Goal: Task Accomplishment & Management: Use online tool/utility

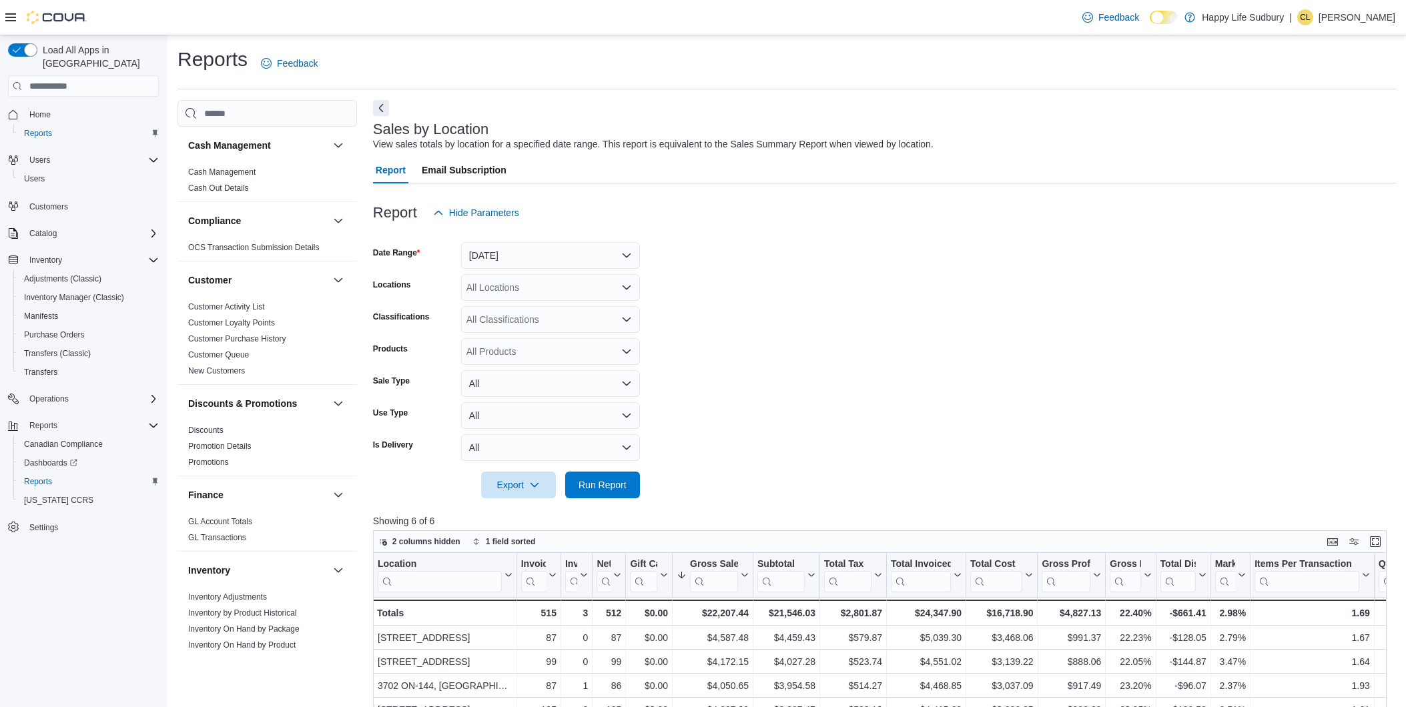
scroll to position [148, 0]
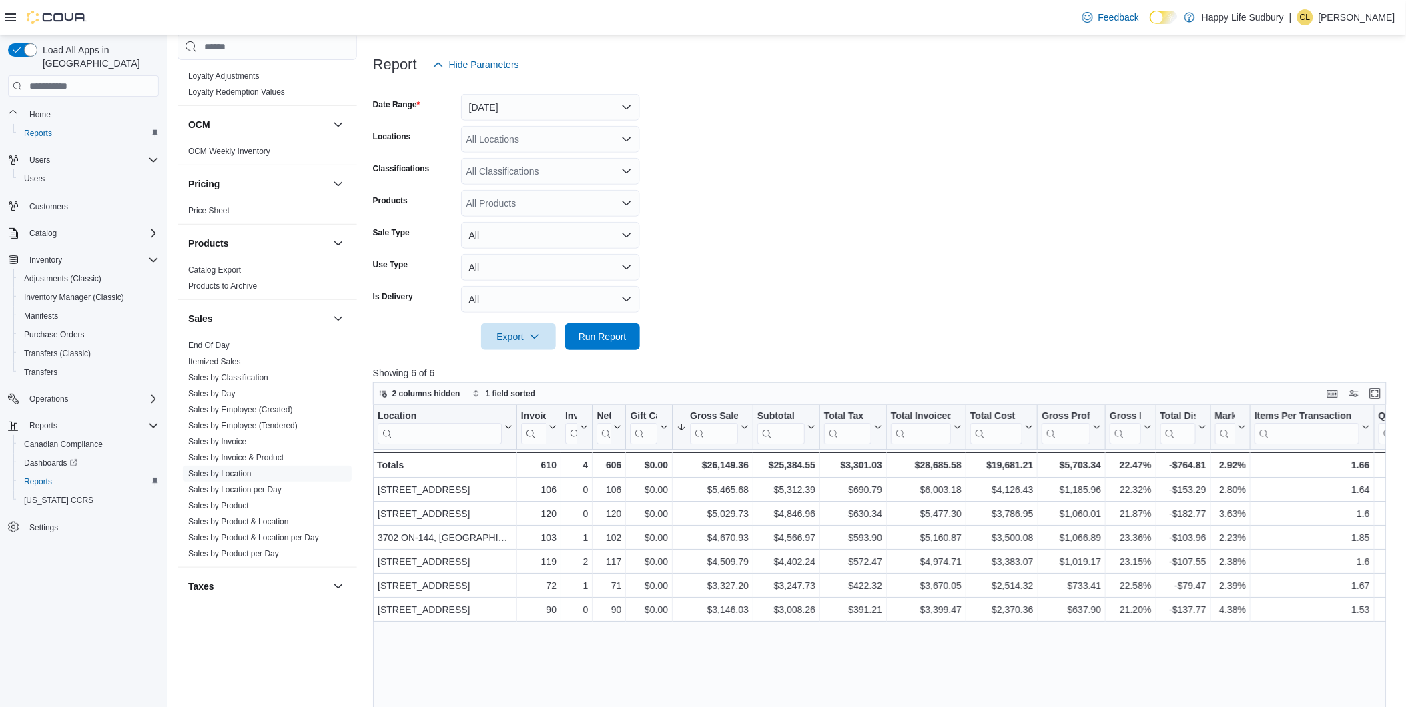
scroll to position [739, 0]
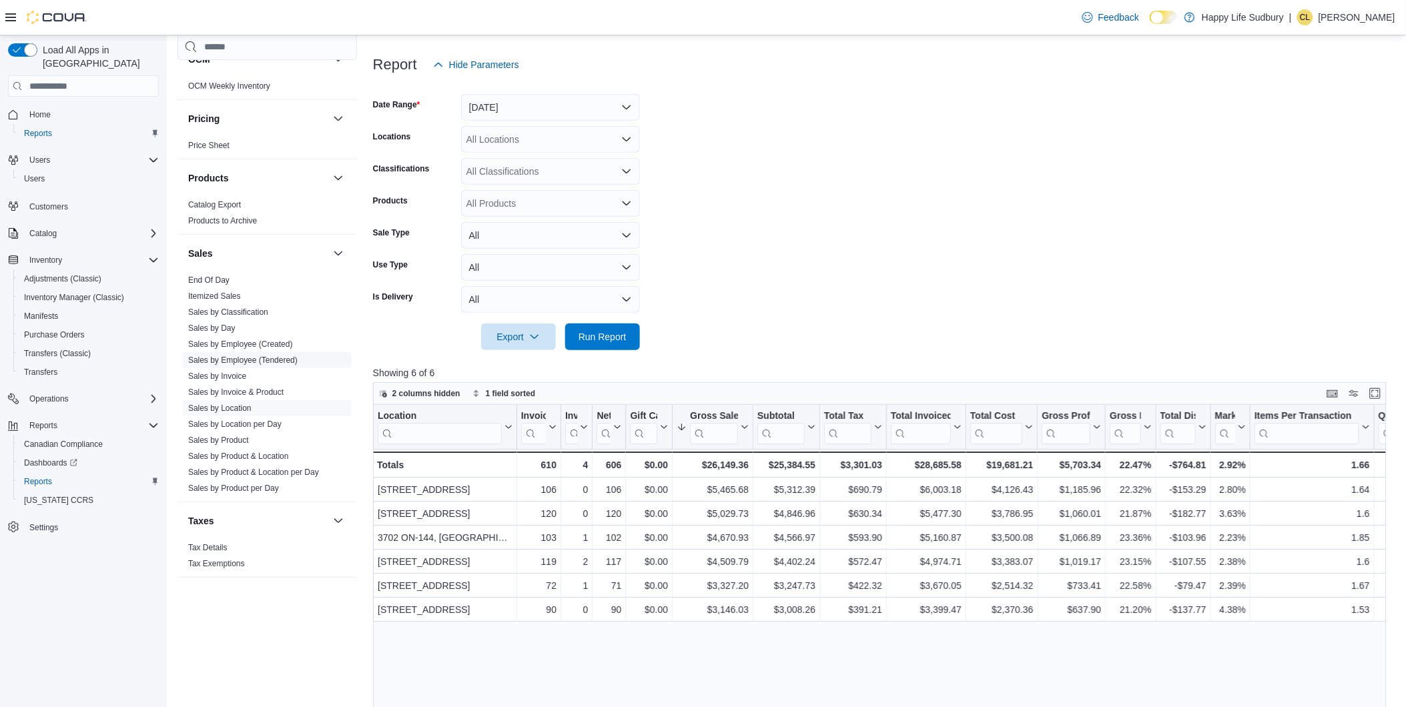
click at [236, 361] on link "Sales by Employee (Tendered)" at bounding box center [242, 360] width 109 height 9
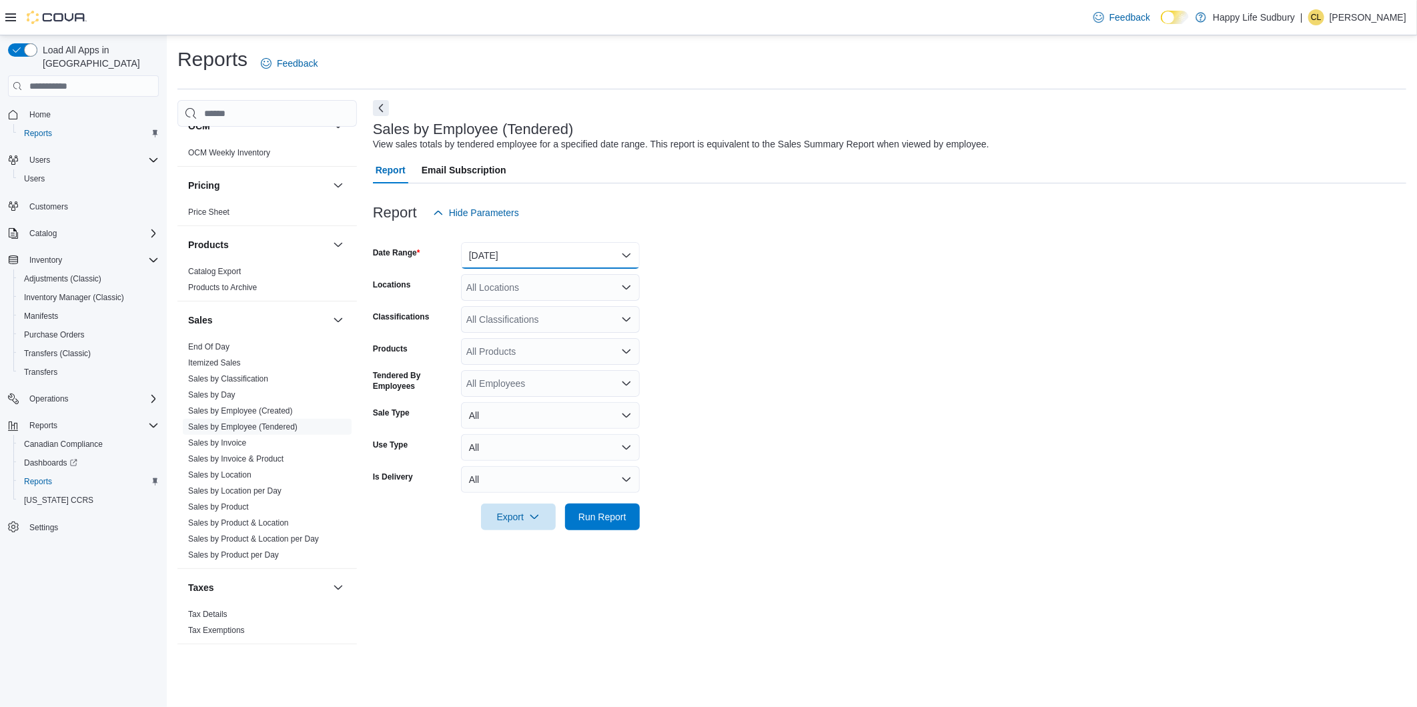
click at [624, 256] on button "Yesterday" at bounding box center [550, 255] width 179 height 27
click at [529, 310] on span "[DATE]" at bounding box center [558, 309] width 152 height 16
click at [593, 513] on span "Run Report" at bounding box center [603, 516] width 48 height 13
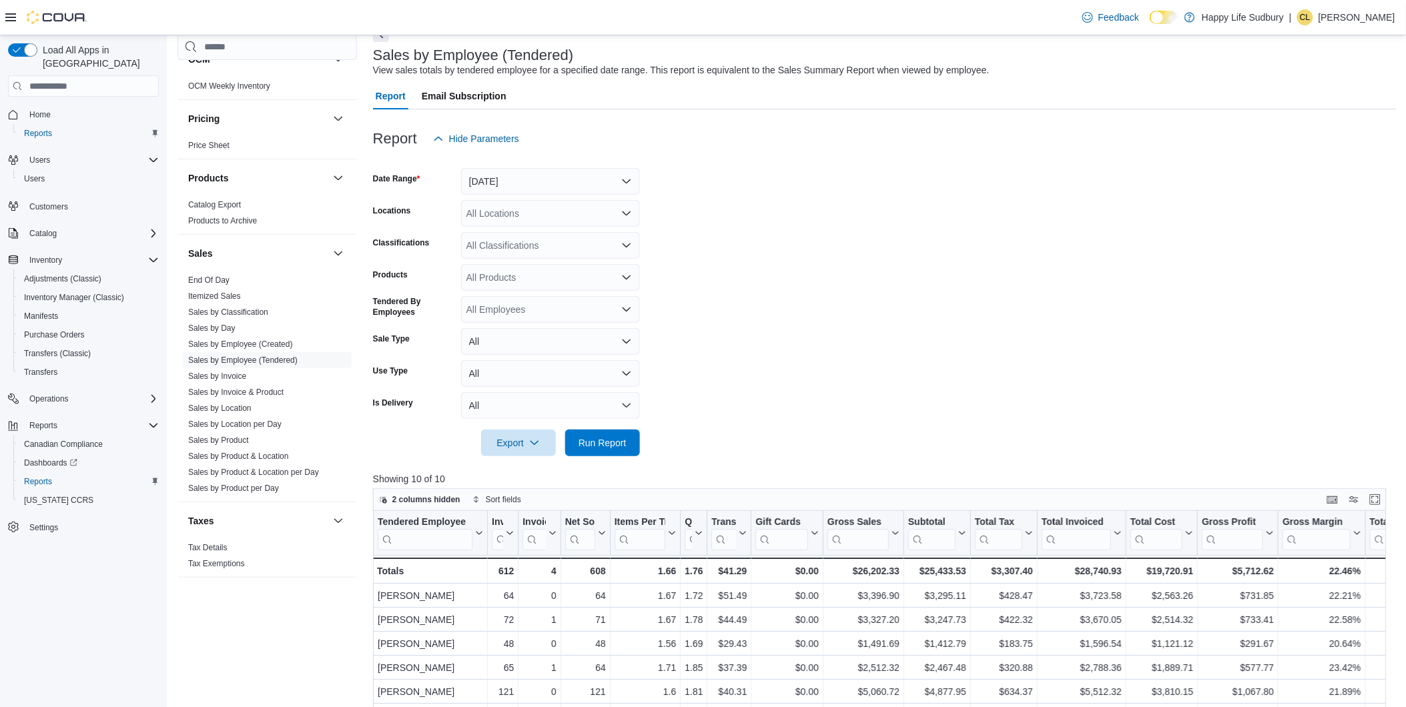
scroll to position [222, 0]
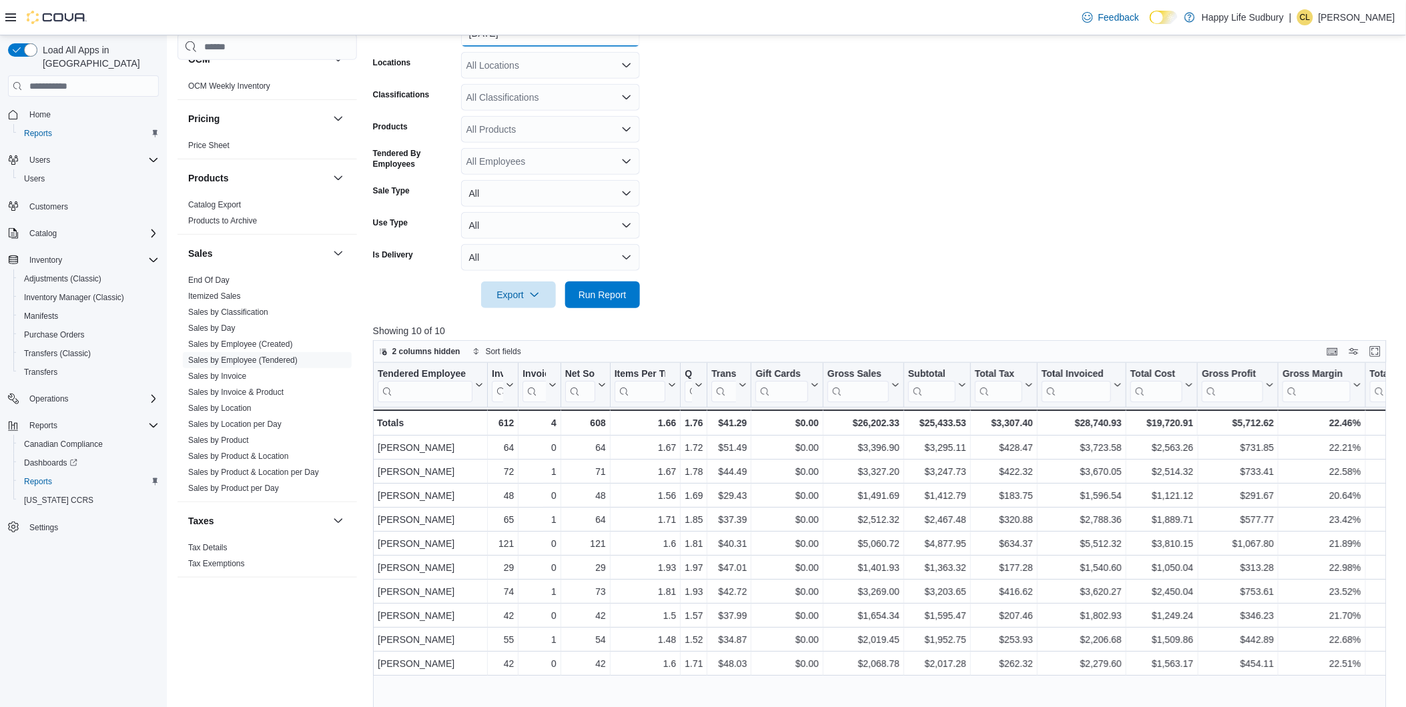
click at [625, 40] on button "[DATE]" at bounding box center [550, 33] width 179 height 27
click at [582, 100] on button "Yesterday" at bounding box center [550, 113] width 179 height 27
click at [623, 298] on span "Run Report" at bounding box center [603, 294] width 48 height 13
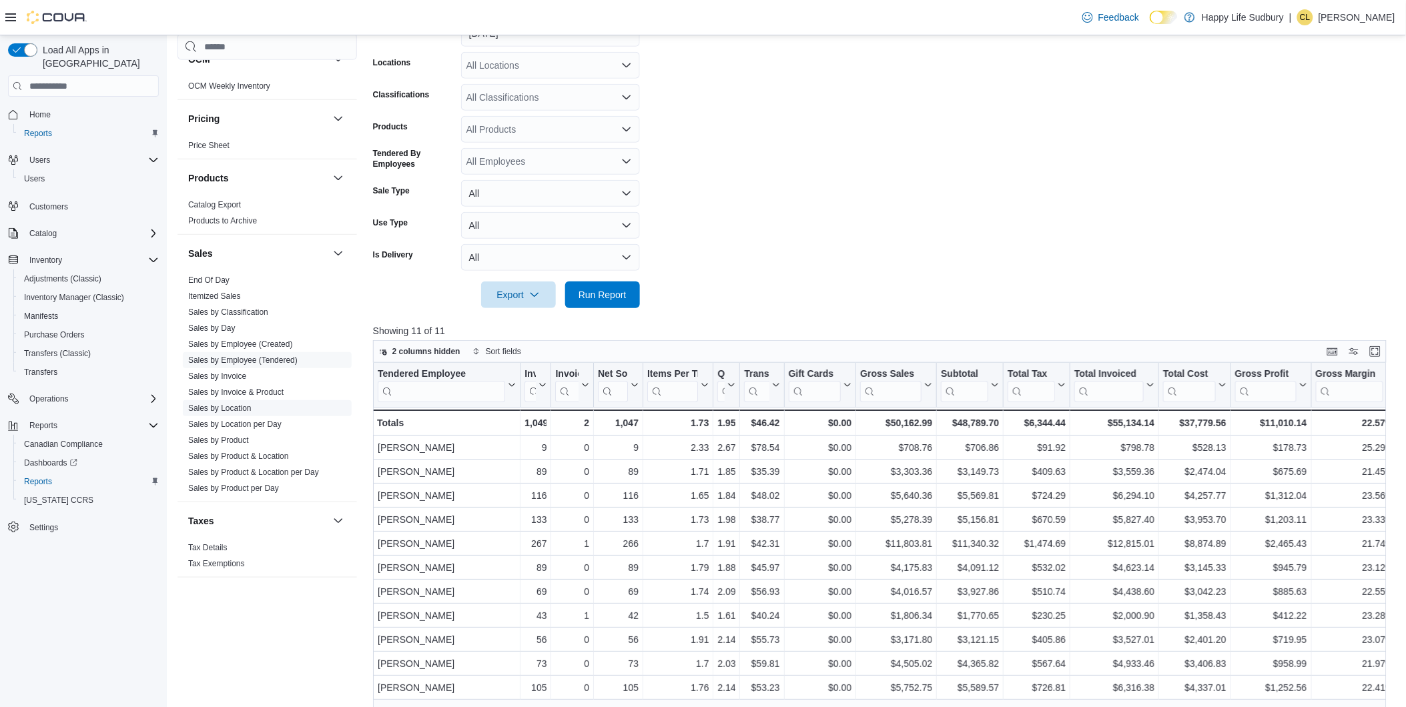
click at [254, 408] on span "Sales by Location" at bounding box center [267, 408] width 169 height 16
click at [237, 404] on link "Sales by Location" at bounding box center [219, 408] width 63 height 9
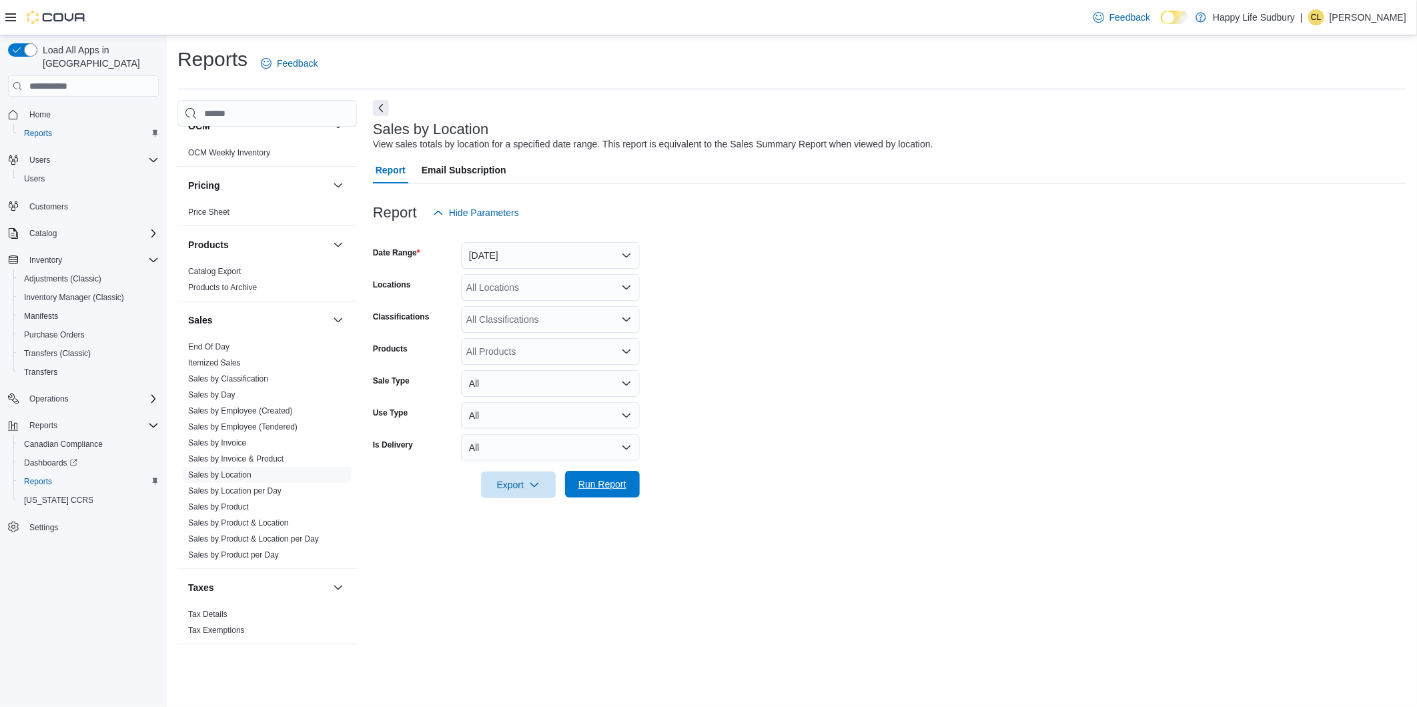
click at [596, 484] on span "Run Report" at bounding box center [603, 484] width 48 height 13
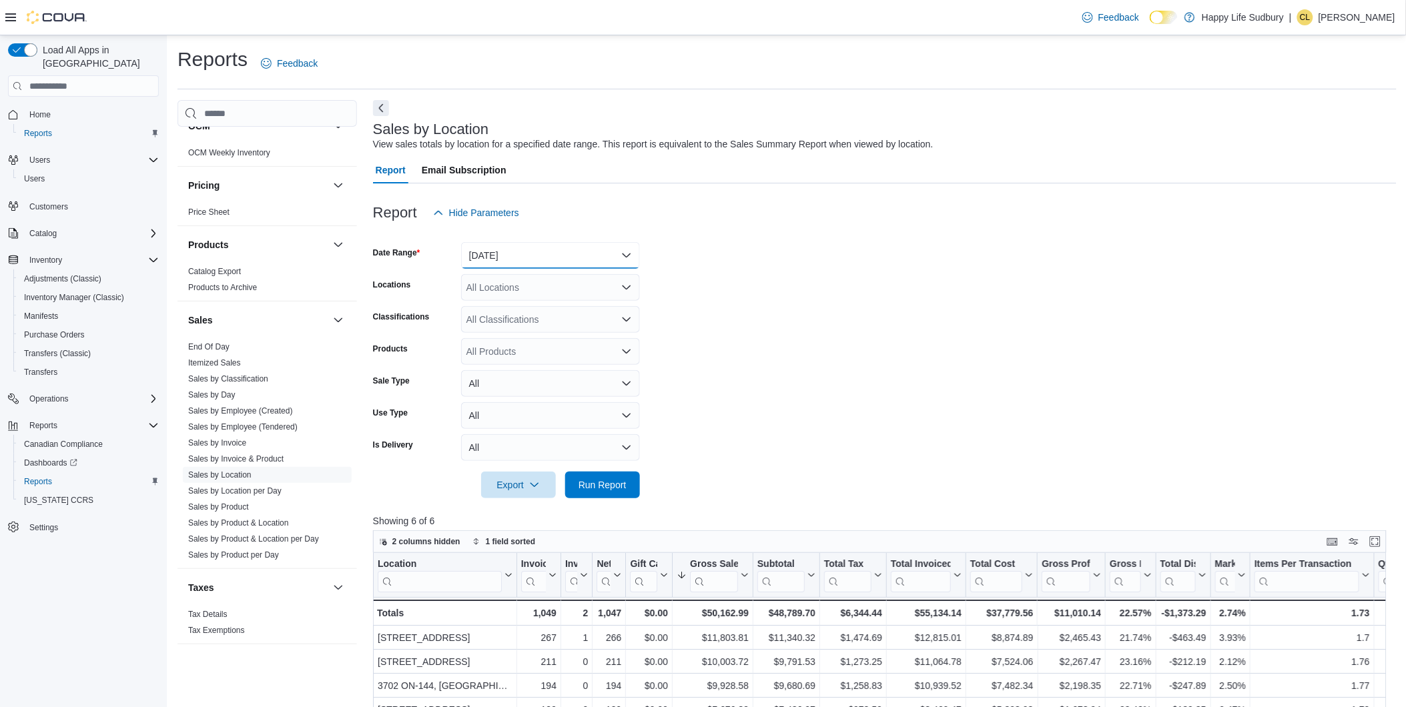
click at [632, 258] on button "Yesterday" at bounding box center [550, 255] width 179 height 27
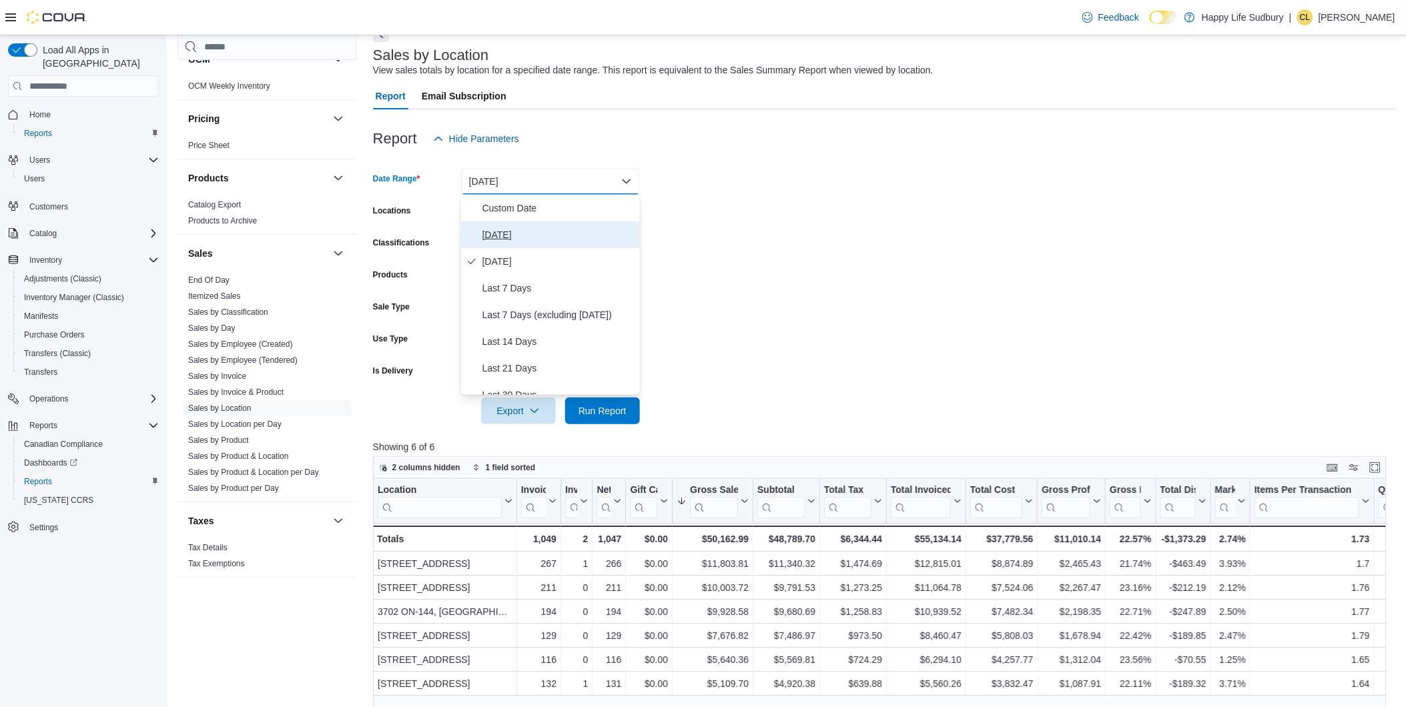
click at [502, 225] on button "[DATE]" at bounding box center [550, 235] width 179 height 27
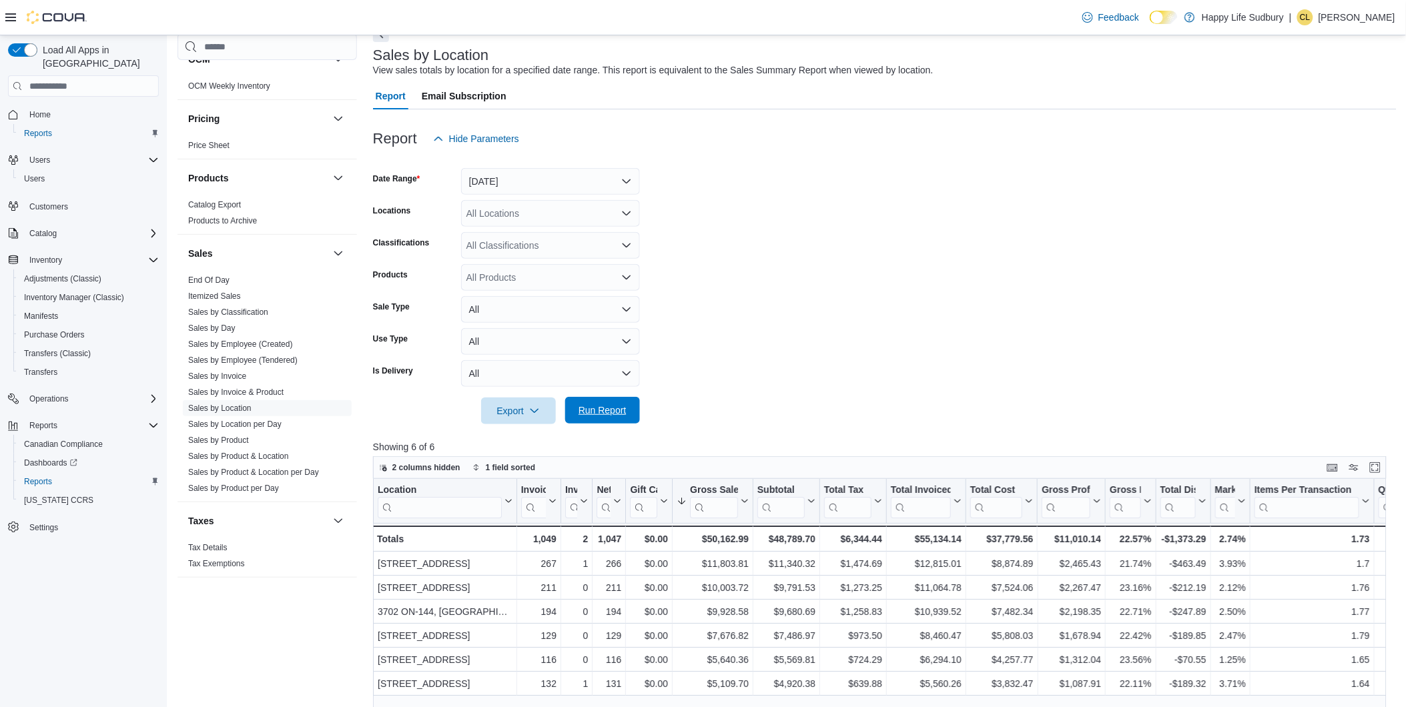
click at [603, 408] on span "Run Report" at bounding box center [603, 410] width 48 height 13
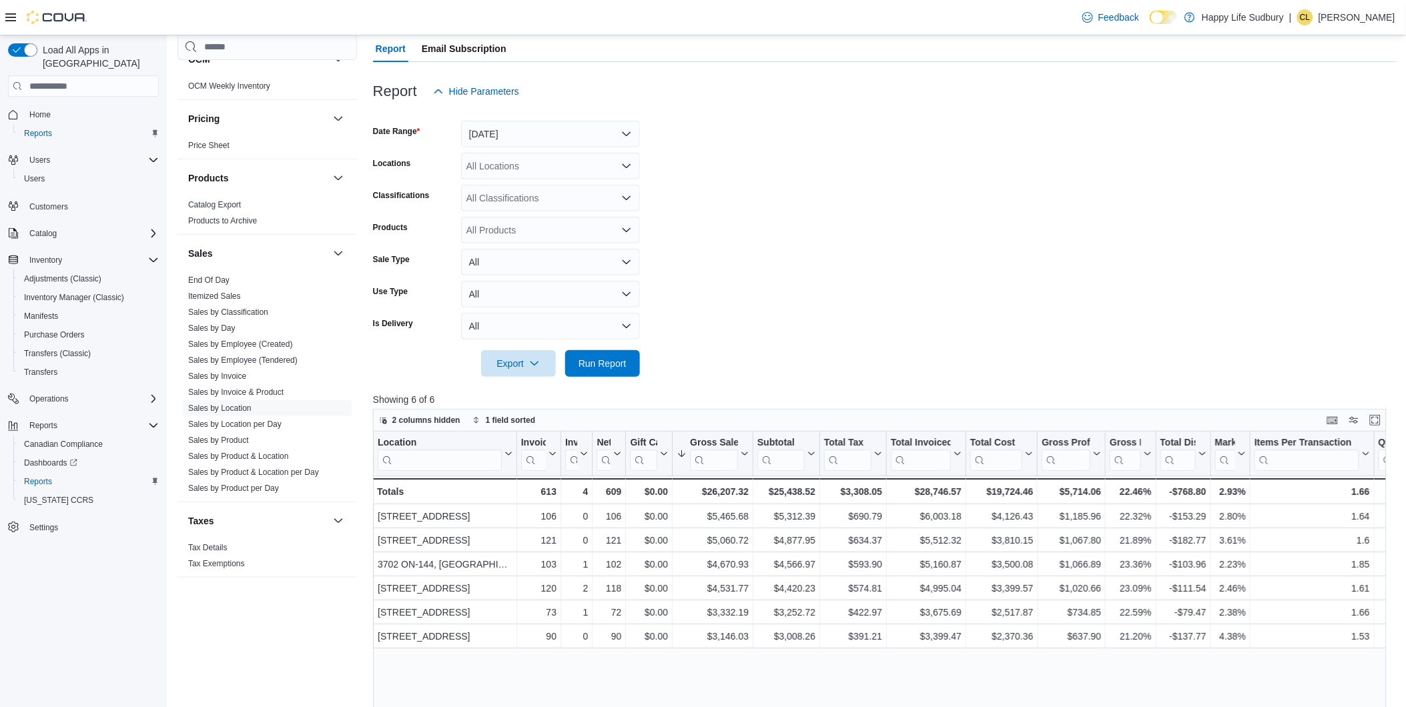
scroll to position [148, 0]
